Goal: Task Accomplishment & Management: Manage account settings

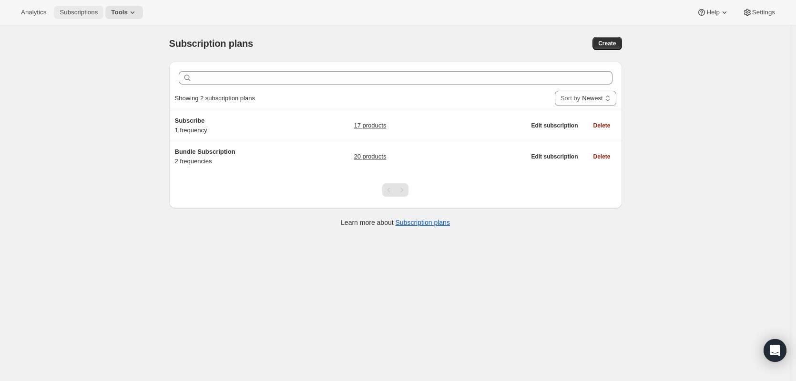
click at [87, 10] on span "Subscriptions" at bounding box center [79, 13] width 38 height 8
click at [137, 12] on icon at bounding box center [133, 13] width 10 height 10
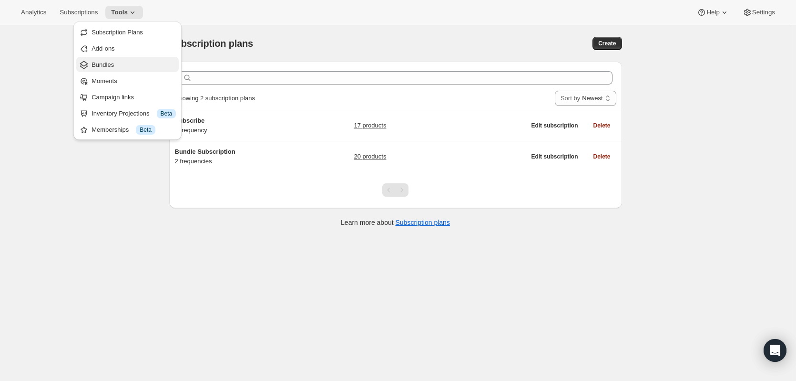
click at [119, 62] on span "Bundles" at bounding box center [134, 65] width 84 height 10
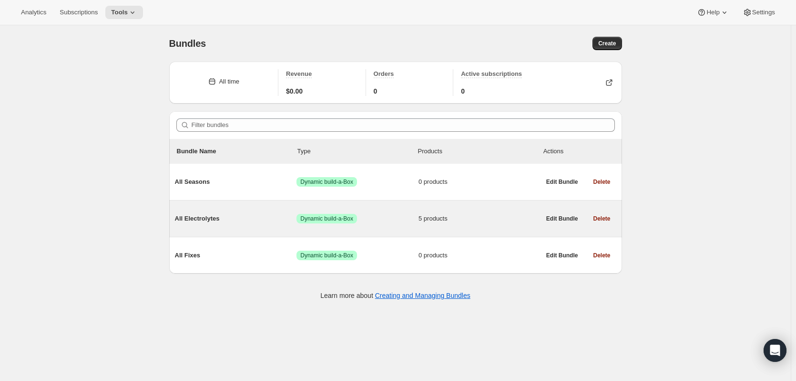
click at [198, 225] on div "All Electrolytes Success Dynamic build-a-Box 5 products" at bounding box center [358, 218] width 366 height 25
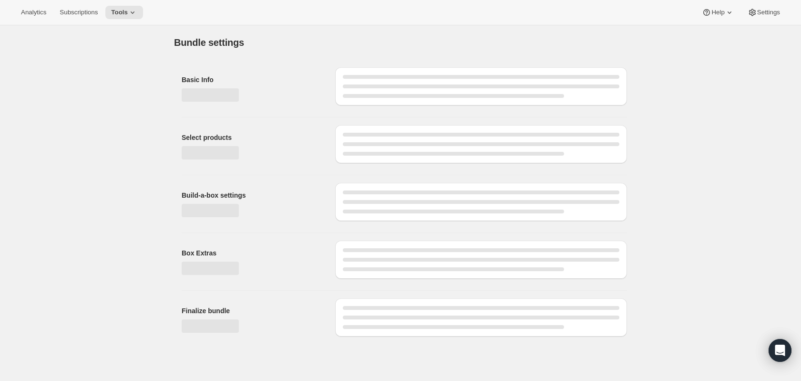
type input "All Electrolytes"
radio input "true"
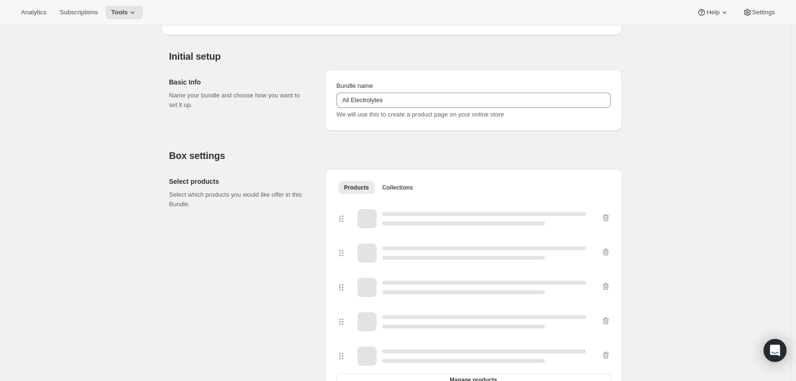
scroll to position [143, 0]
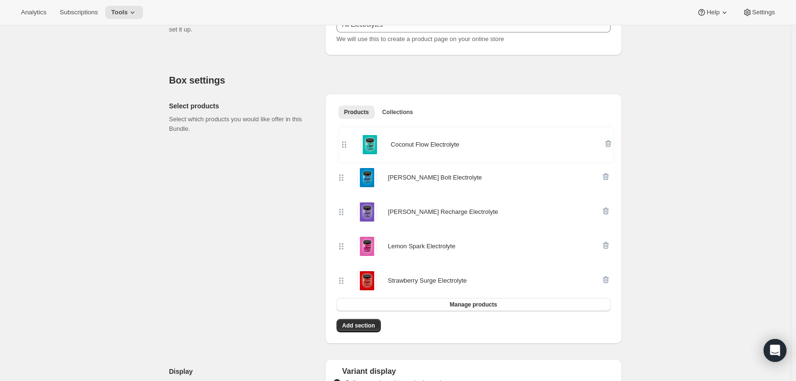
drag, startPoint x: 343, startPoint y: 216, endPoint x: 343, endPoint y: 145, distance: 70.1
click at [343, 145] on div "Berry Bolt Electrolyte Berry Recharge Electrolyte Coconut Flow Electrolyte Lemo…" at bounding box center [474, 212] width 274 height 172
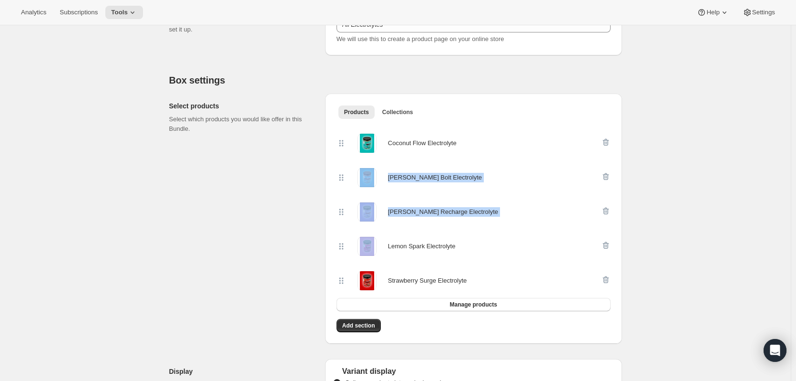
drag, startPoint x: 350, startPoint y: 246, endPoint x: 355, endPoint y: 166, distance: 79.8
click at [355, 166] on div "Coconut Flow Electrolyte Berry Bolt Electrolyte Berry Recharge Electrolyte Lemo…" at bounding box center [474, 212] width 274 height 172
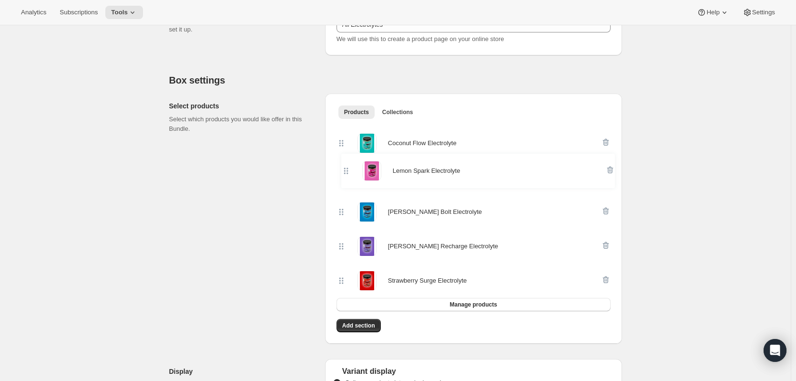
drag, startPoint x: 345, startPoint y: 245, endPoint x: 348, endPoint y: 165, distance: 79.2
click at [348, 165] on div "Coconut Flow Electrolyte Berry Bolt Electrolyte Berry Recharge Electrolyte Lemo…" at bounding box center [474, 212] width 274 height 172
drag, startPoint x: 343, startPoint y: 250, endPoint x: 345, endPoint y: 215, distance: 35.3
click at [345, 215] on div "Coconut Flow Electrolyte Lemon Spark Electrolyte Berry Bolt Electrolyte Berry R…" at bounding box center [474, 212] width 274 height 172
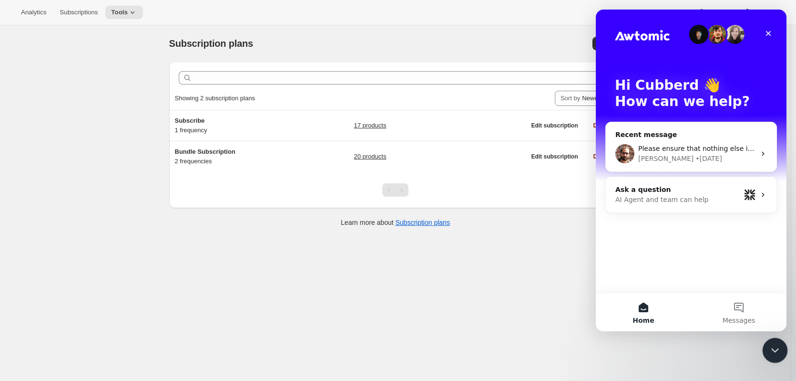
drag, startPoint x: 776, startPoint y: 350, endPoint x: 1529, endPoint y: 656, distance: 812.5
click at [777, 351] on icon "Close Intercom Messenger" at bounding box center [773, 348] width 11 height 11
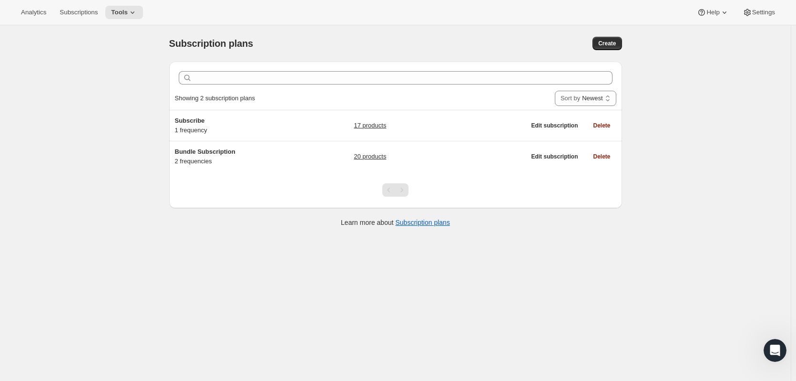
click at [619, 341] on div "Subscription plans. This page is ready Subscription plans Create Clear Showing …" at bounding box center [395, 215] width 791 height 381
